Goal: Task Accomplishment & Management: Complete application form

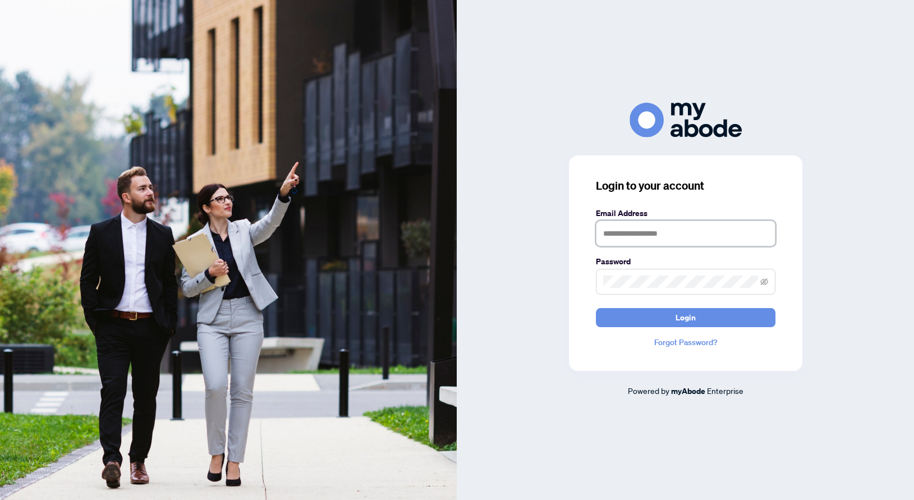
type input "**********"
click at [318, 189] on img at bounding box center [228, 250] width 457 height 500
click at [612, 319] on button "Login" at bounding box center [686, 317] width 180 height 19
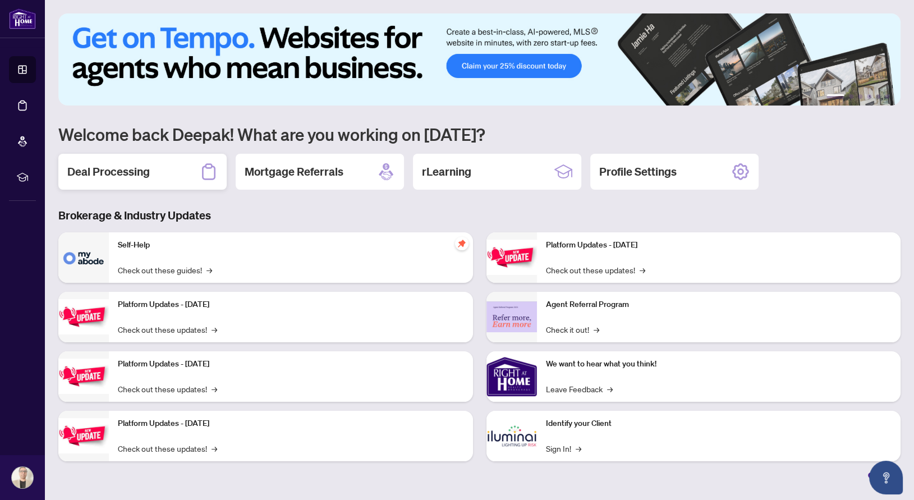
click at [124, 173] on h2 "Deal Processing" at bounding box center [108, 172] width 82 height 16
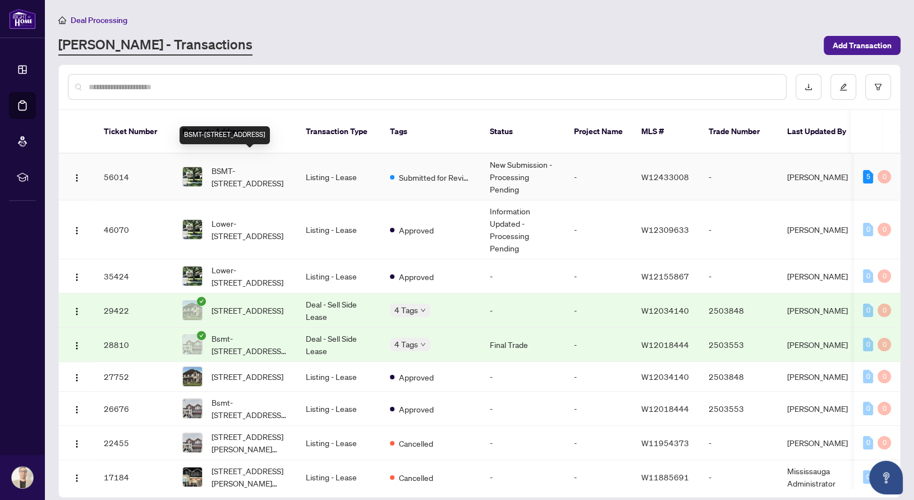
click at [278, 166] on span "BSMT-18 Inverdon Rd, Toronto, Ontario M9C 4L5, Canada" at bounding box center [250, 176] width 76 height 25
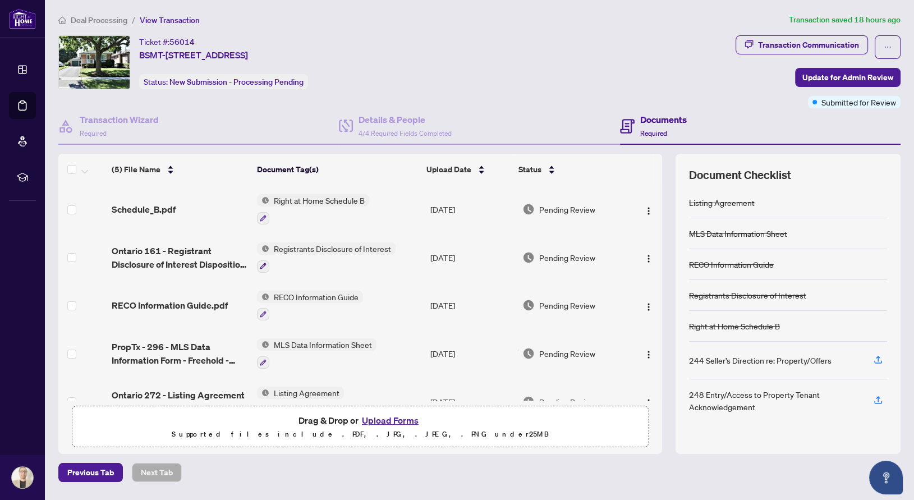
drag, startPoint x: 818, startPoint y: 76, endPoint x: 748, endPoint y: 110, distance: 77.8
click at [748, 110] on div "Ticket #: 56014 BSMT-18 Inverdon Rd, Toronto, Ontario M9C 4L5, Canada Status: N…" at bounding box center [479, 244] width 851 height 419
click at [841, 108] on div "Documents Required" at bounding box center [760, 126] width 281 height 36
click at [841, 104] on span "Submitted for Review" at bounding box center [859, 102] width 75 height 12
click at [254, 85] on span "New Submission - Processing Pending" at bounding box center [236, 82] width 134 height 10
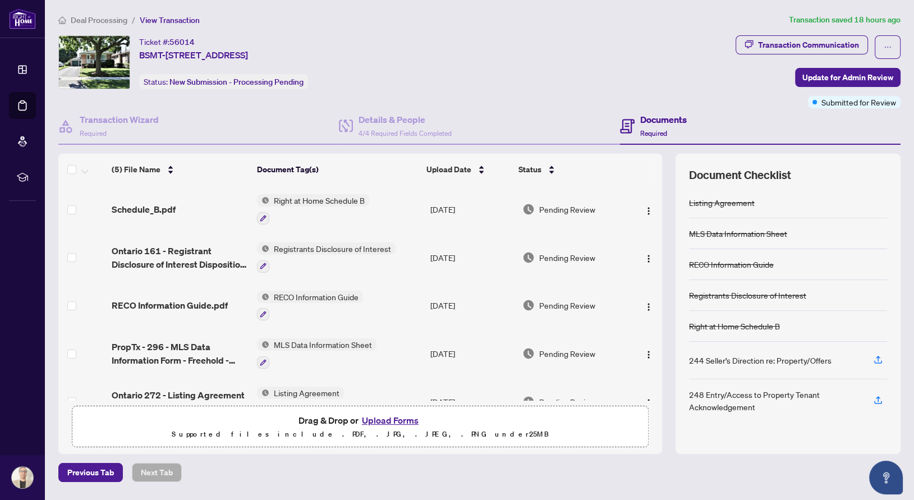
click at [177, 23] on span "View Transaction" at bounding box center [170, 20] width 60 height 10
click at [137, 117] on h4 "Transaction Wizard" at bounding box center [119, 119] width 79 height 13
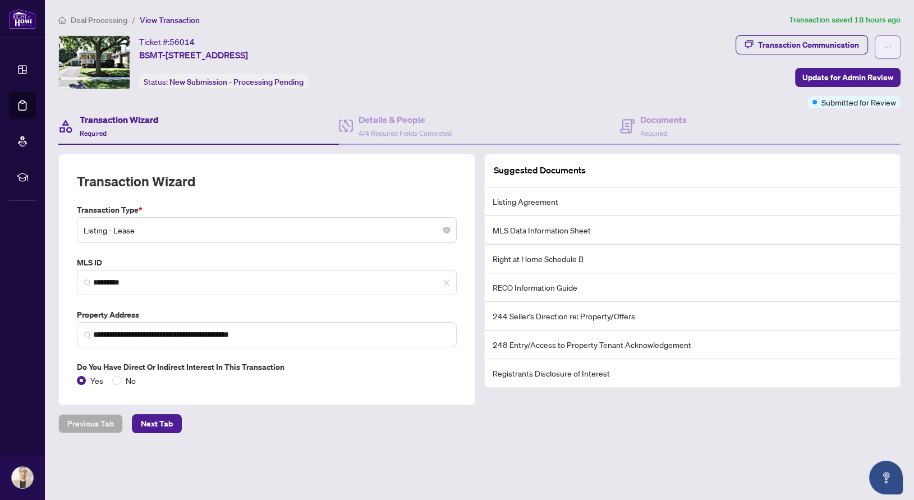
click at [888, 43] on icon "ellipsis" at bounding box center [888, 47] width 8 height 8
click at [721, 88] on div "Ticket #: 56014 BSMT-18 Inverdon Rd, Toronto, Ontario M9C 4L5, Canada Status: N…" at bounding box center [394, 62] width 673 height 54
click at [155, 421] on span "Next Tab" at bounding box center [157, 424] width 32 height 18
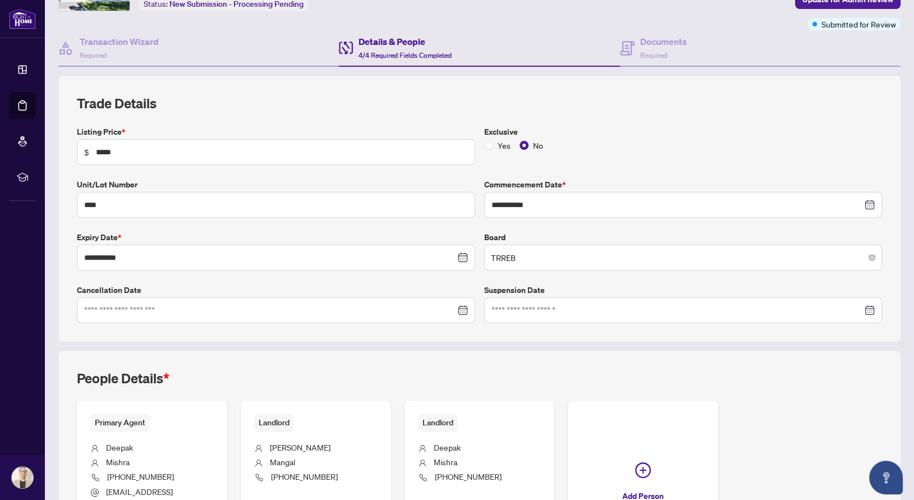
scroll to position [81, 0]
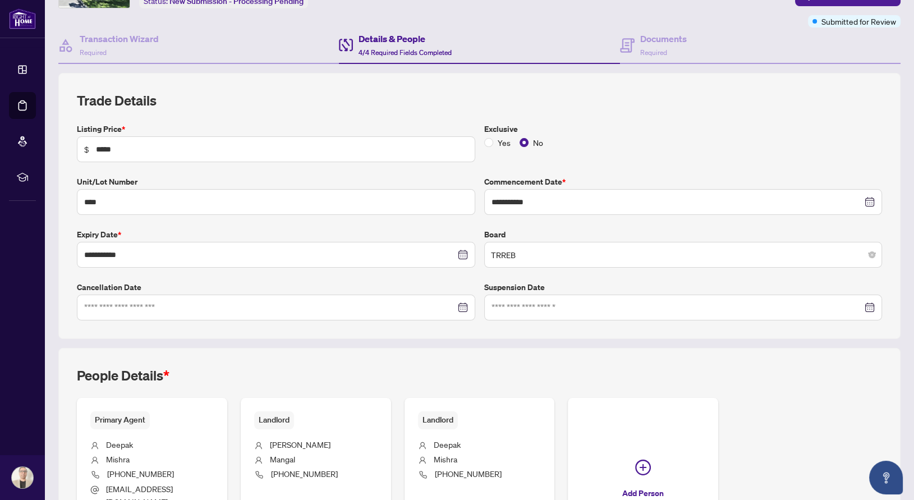
click at [461, 304] on div at bounding box center [276, 307] width 384 height 12
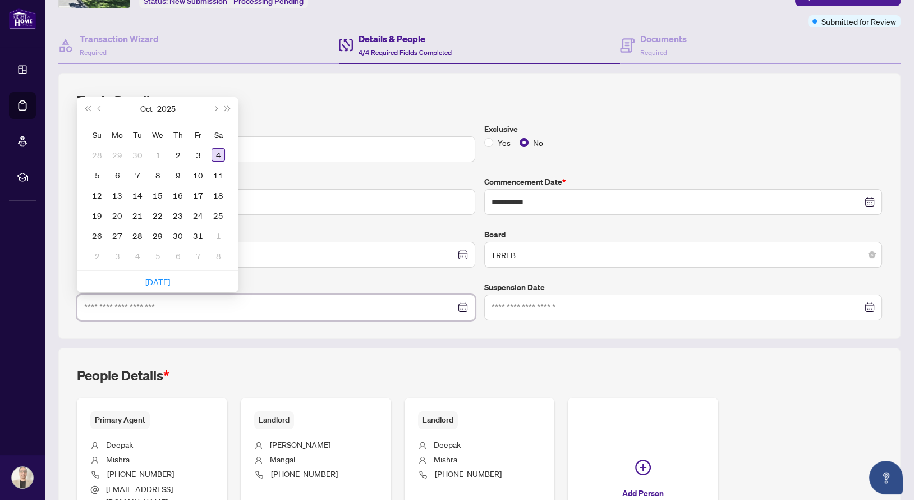
type input "**********"
click at [219, 148] on div "4" at bounding box center [218, 154] width 13 height 13
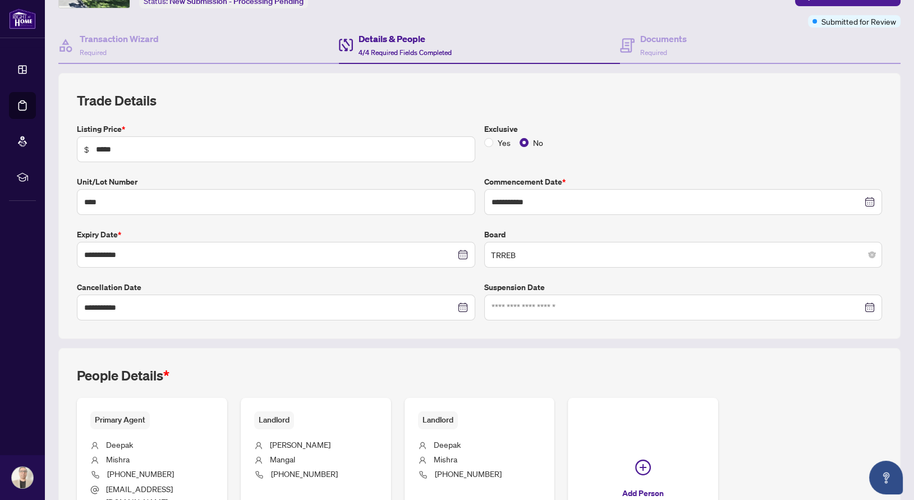
scroll to position [191, 0]
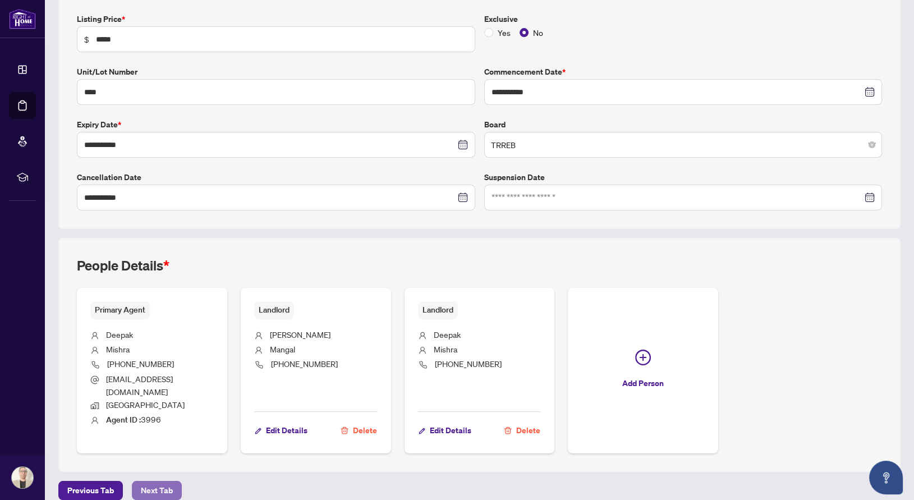
click at [154, 481] on span "Next Tab" at bounding box center [157, 490] width 32 height 18
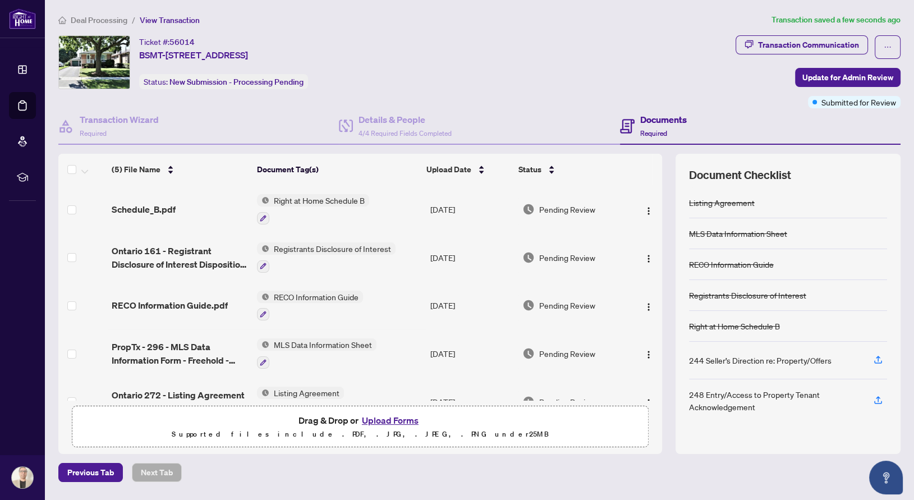
scroll to position [26, 0]
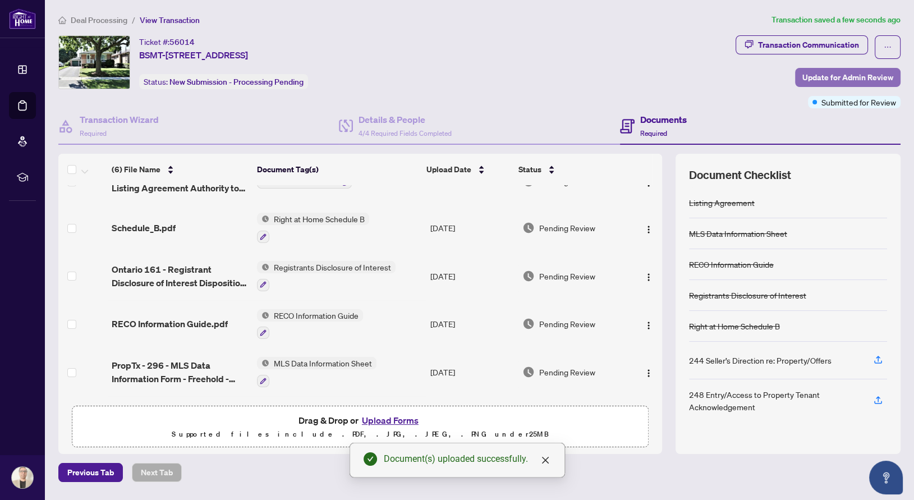
click at [833, 74] on span "Update for Admin Review" at bounding box center [847, 77] width 91 height 18
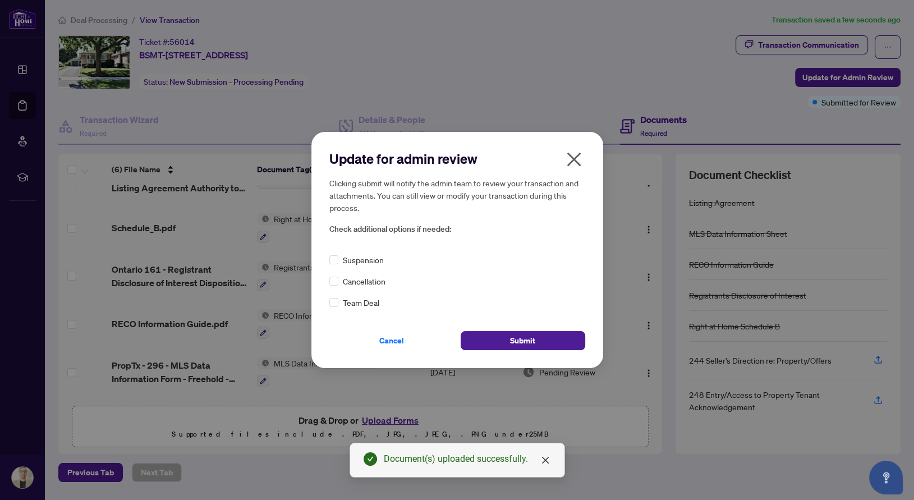
click at [364, 283] on span "Cancellation" at bounding box center [364, 281] width 43 height 12
click at [538, 337] on button "Submit" at bounding box center [523, 340] width 125 height 19
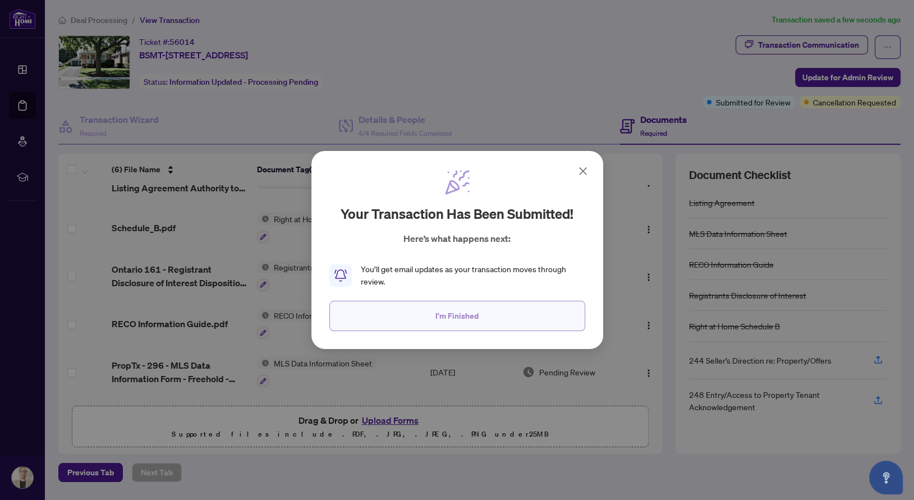
click at [464, 319] on span "I'm Finished" at bounding box center [456, 316] width 43 height 18
